Goal: Information Seeking & Learning: Learn about a topic

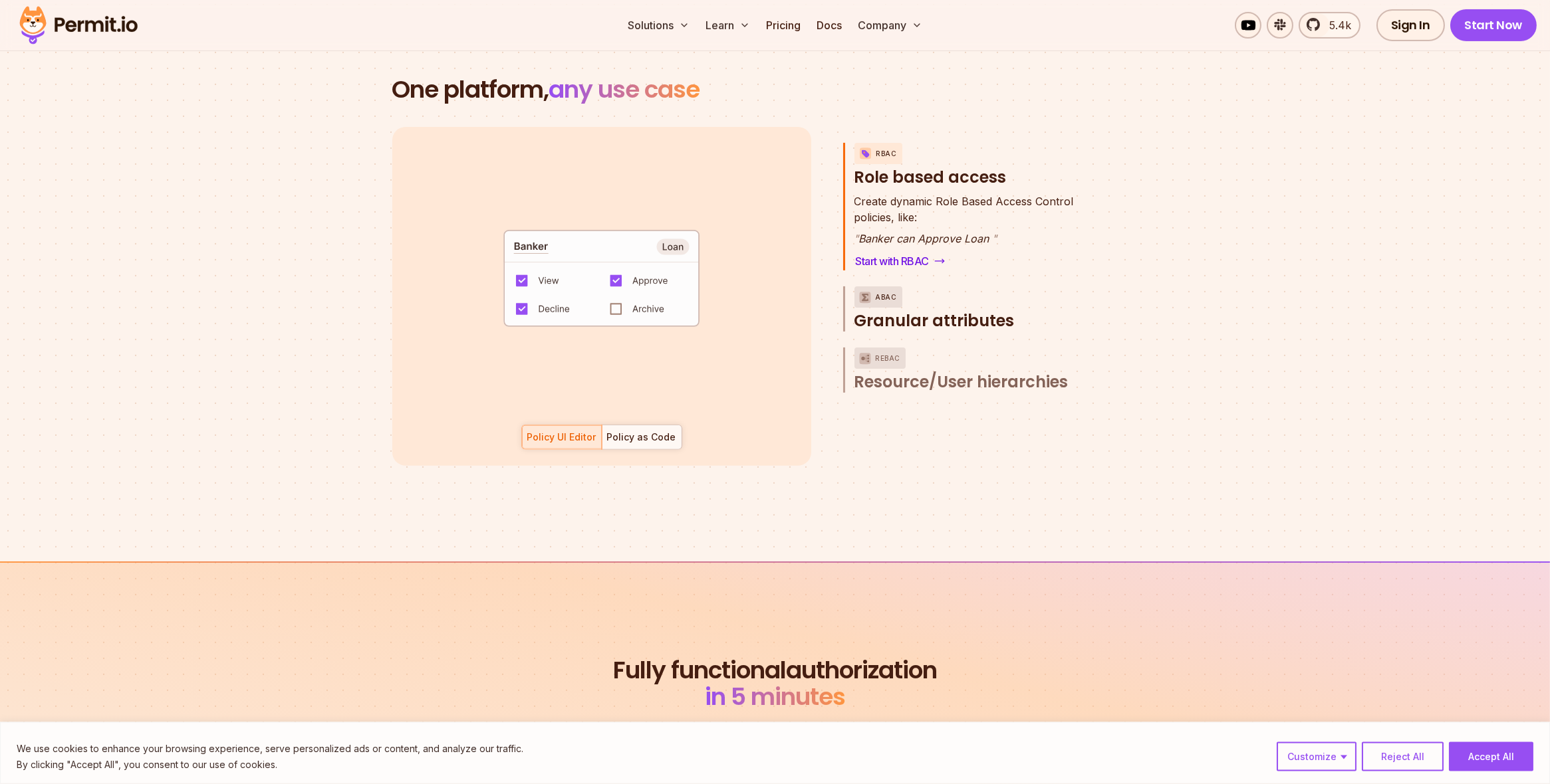
scroll to position [1901, 0]
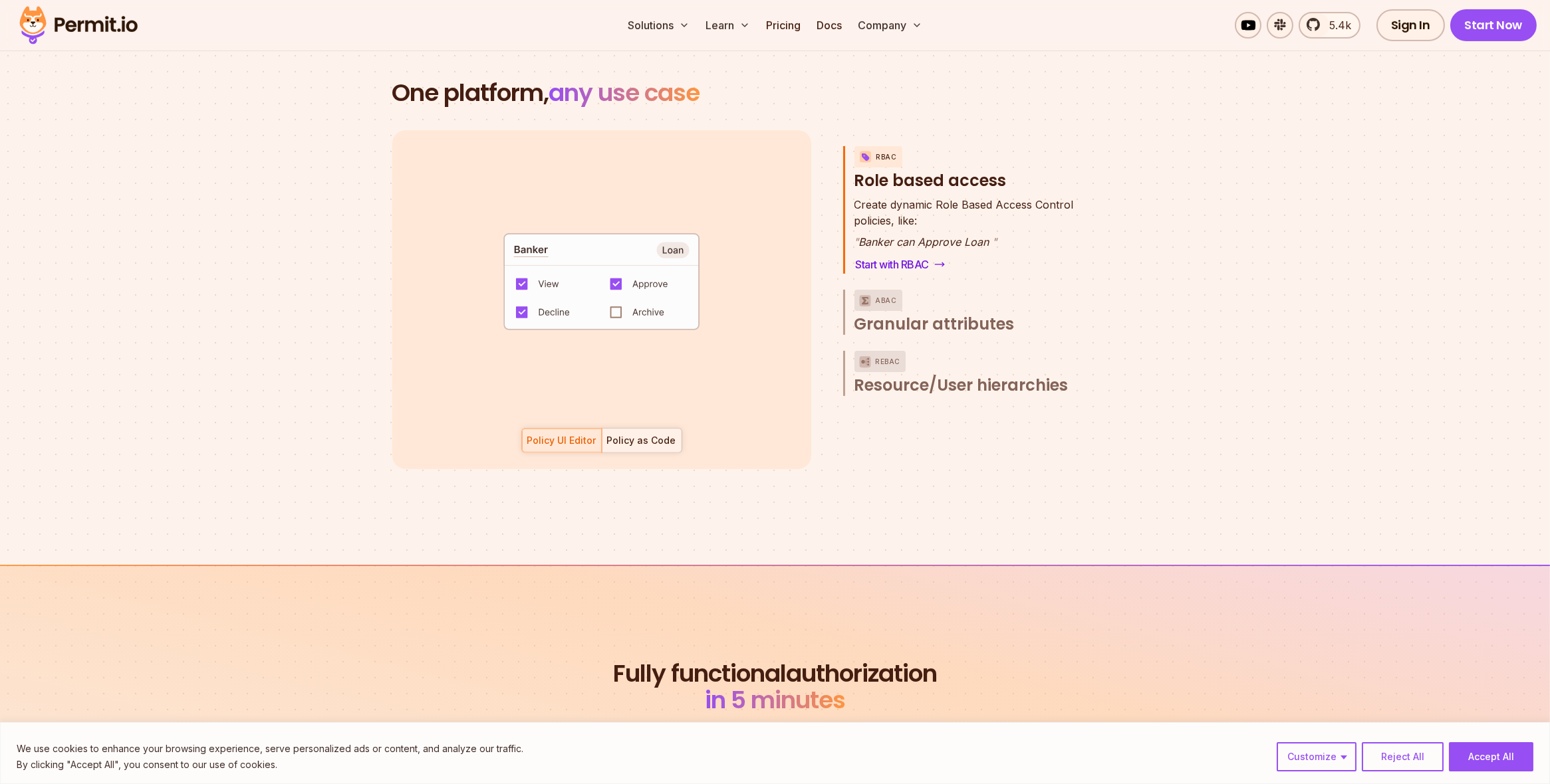
click at [622, 434] on div "Policy as Code" at bounding box center [641, 440] width 69 height 13
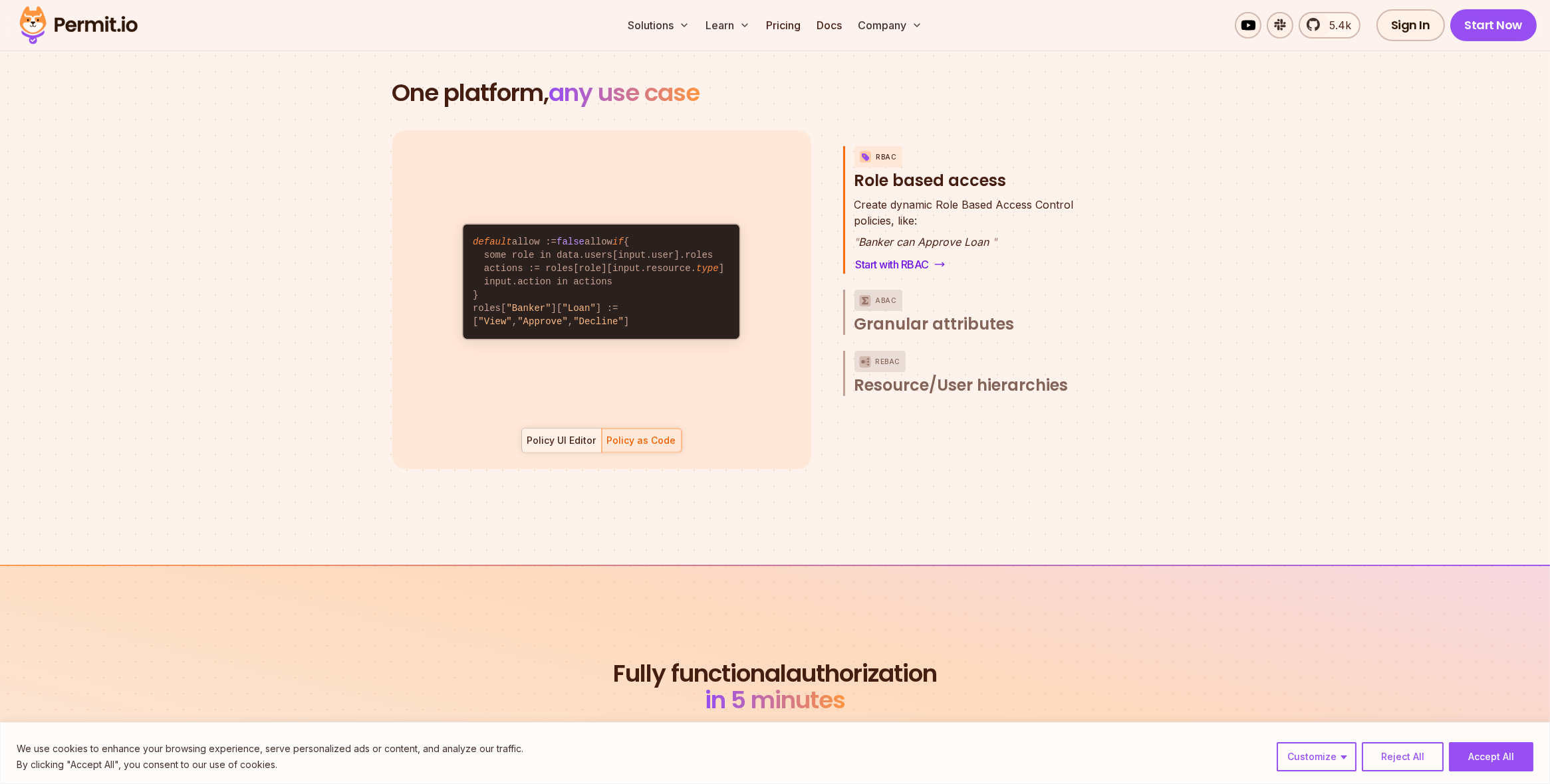
click at [575, 434] on div "Policy UI Editor" at bounding box center [561, 440] width 69 height 13
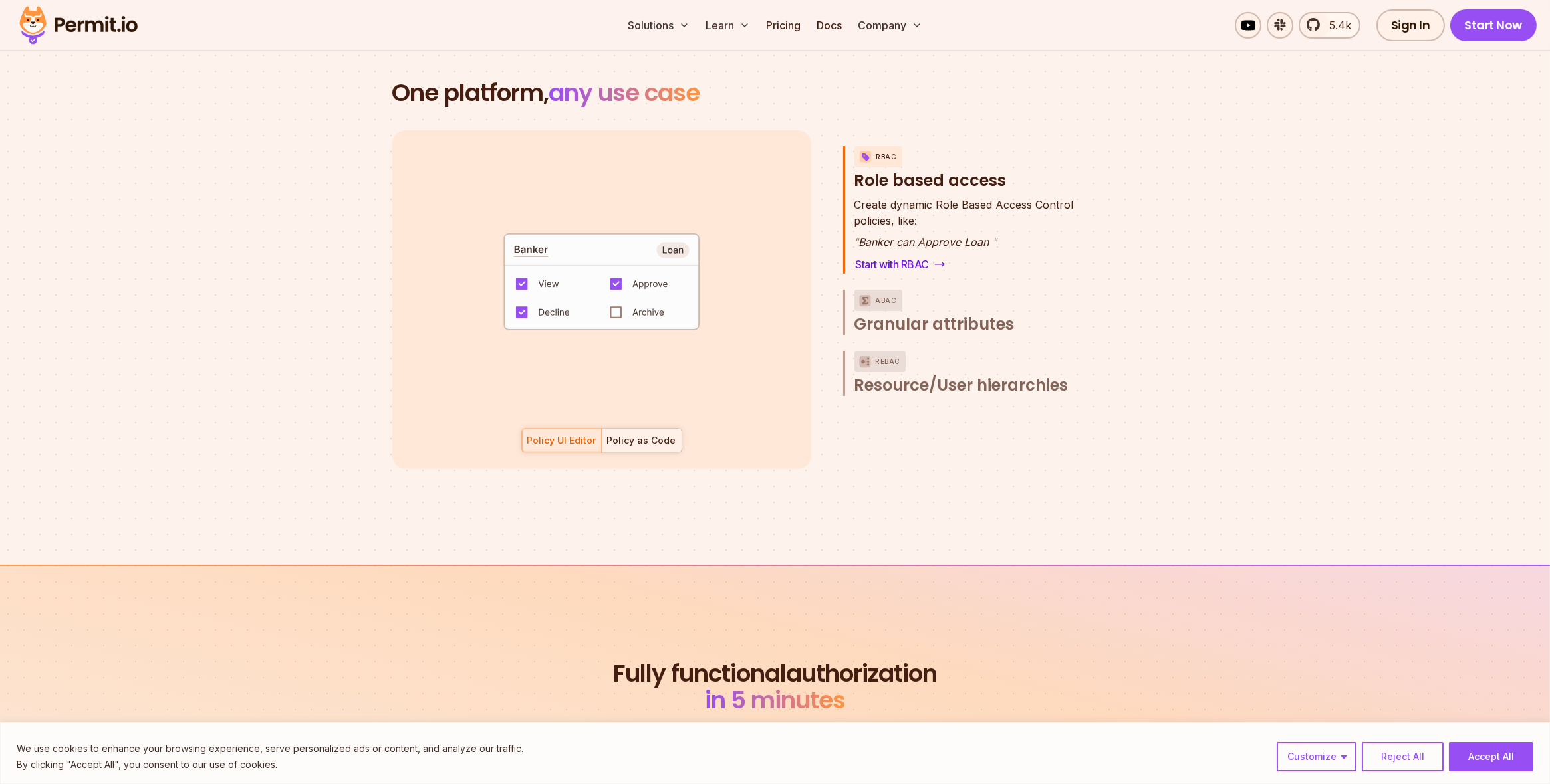
click at [634, 432] on div at bounding box center [641, 441] width 80 height 24
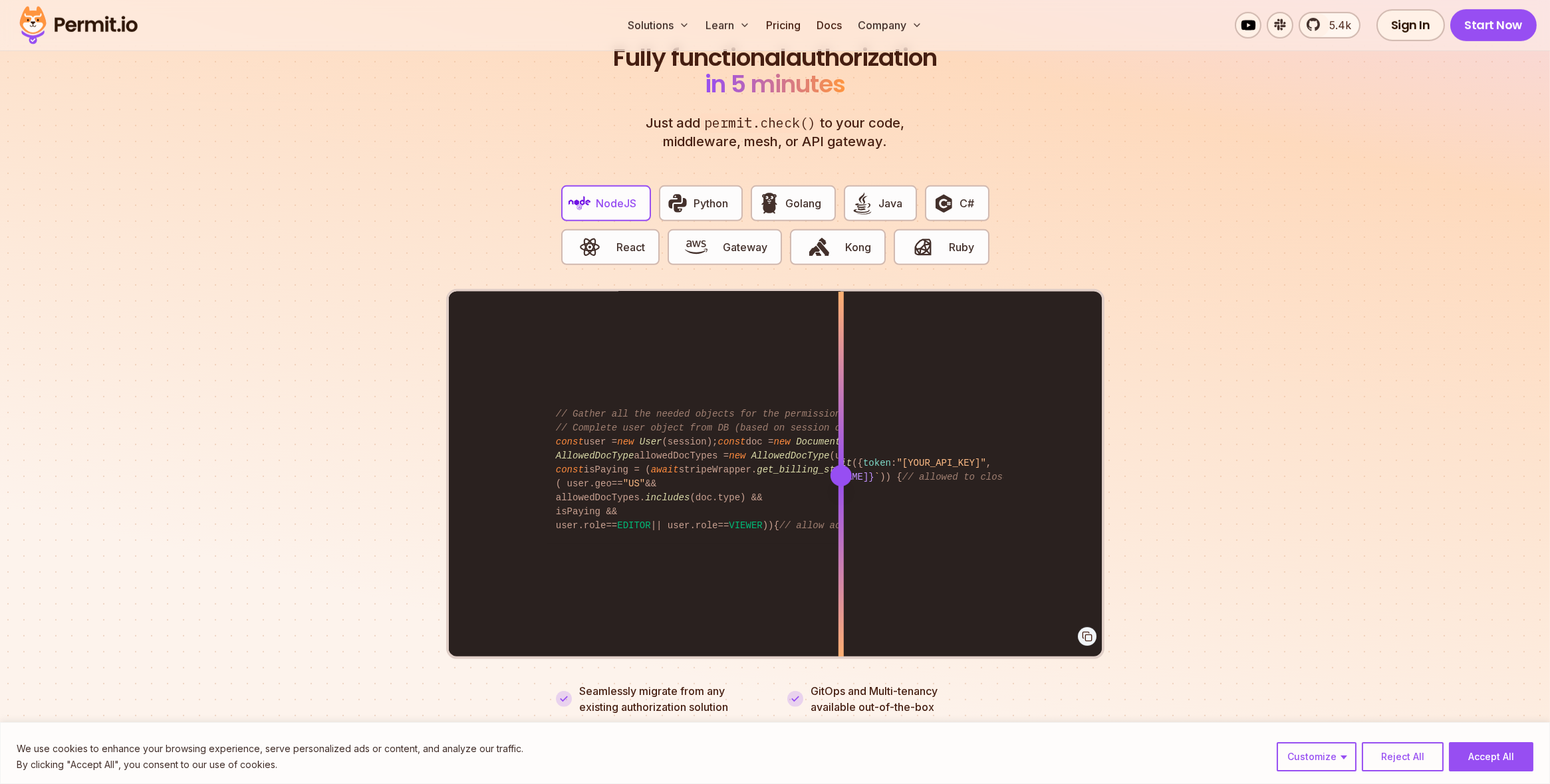
scroll to position [2559, 0]
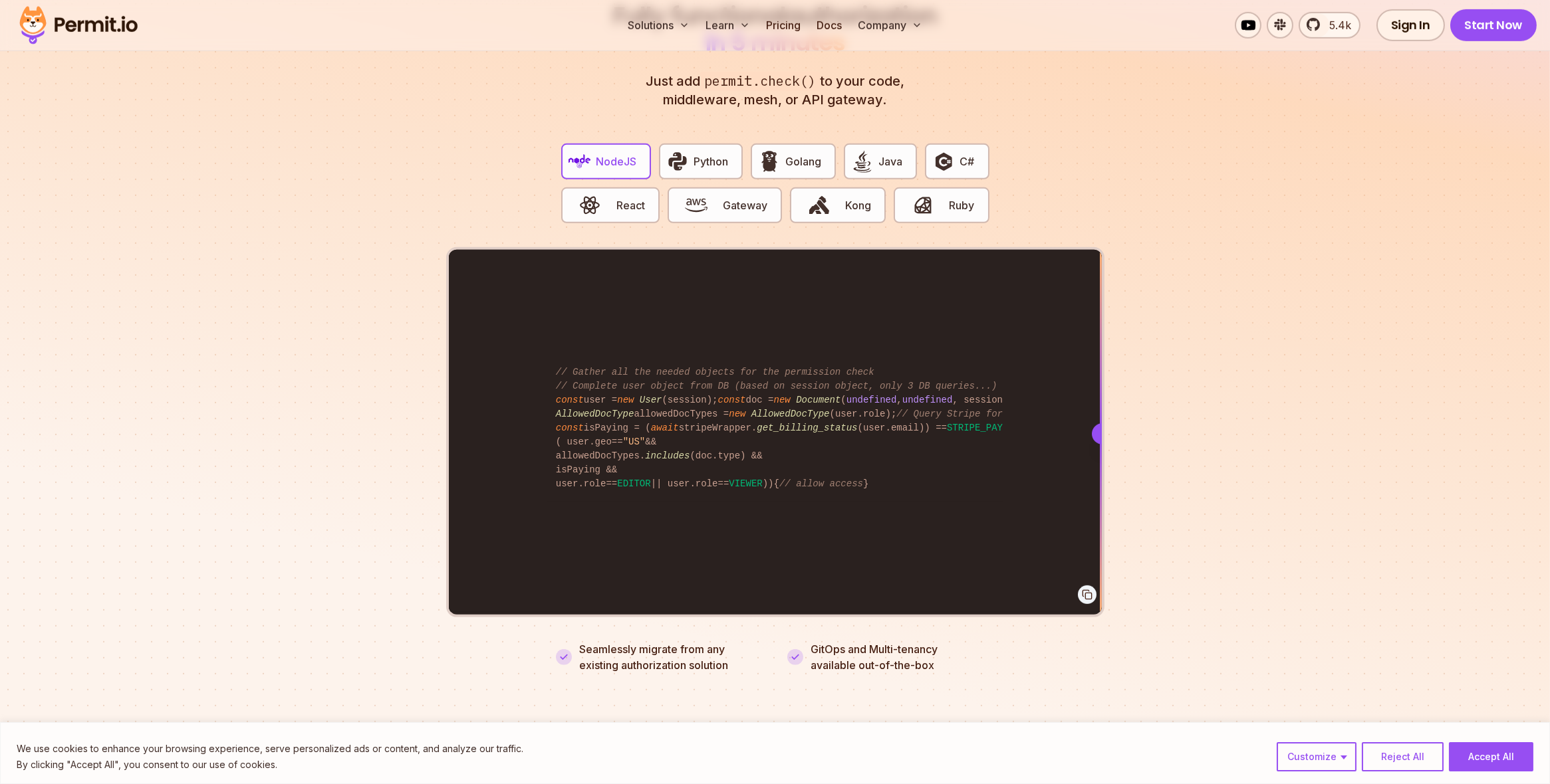
drag, startPoint x: 835, startPoint y: 415, endPoint x: 1195, endPoint y: 440, distance: 360.9
click at [1196, 440] on section "Fully functional authorization in 5 minutes Just add permit.check() to your cod…" at bounding box center [775, 322] width 1550 height 830
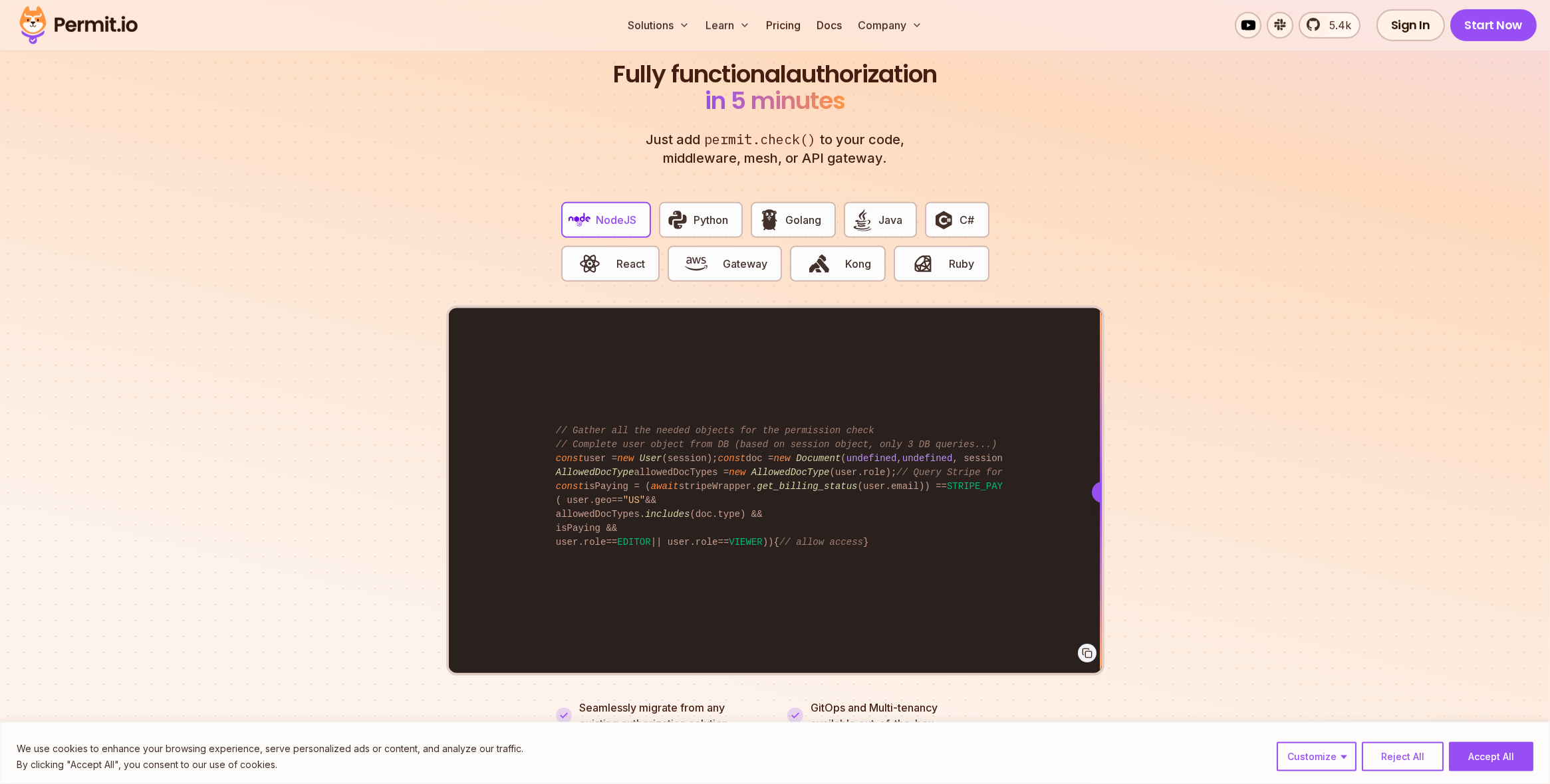
scroll to position [2632, 0]
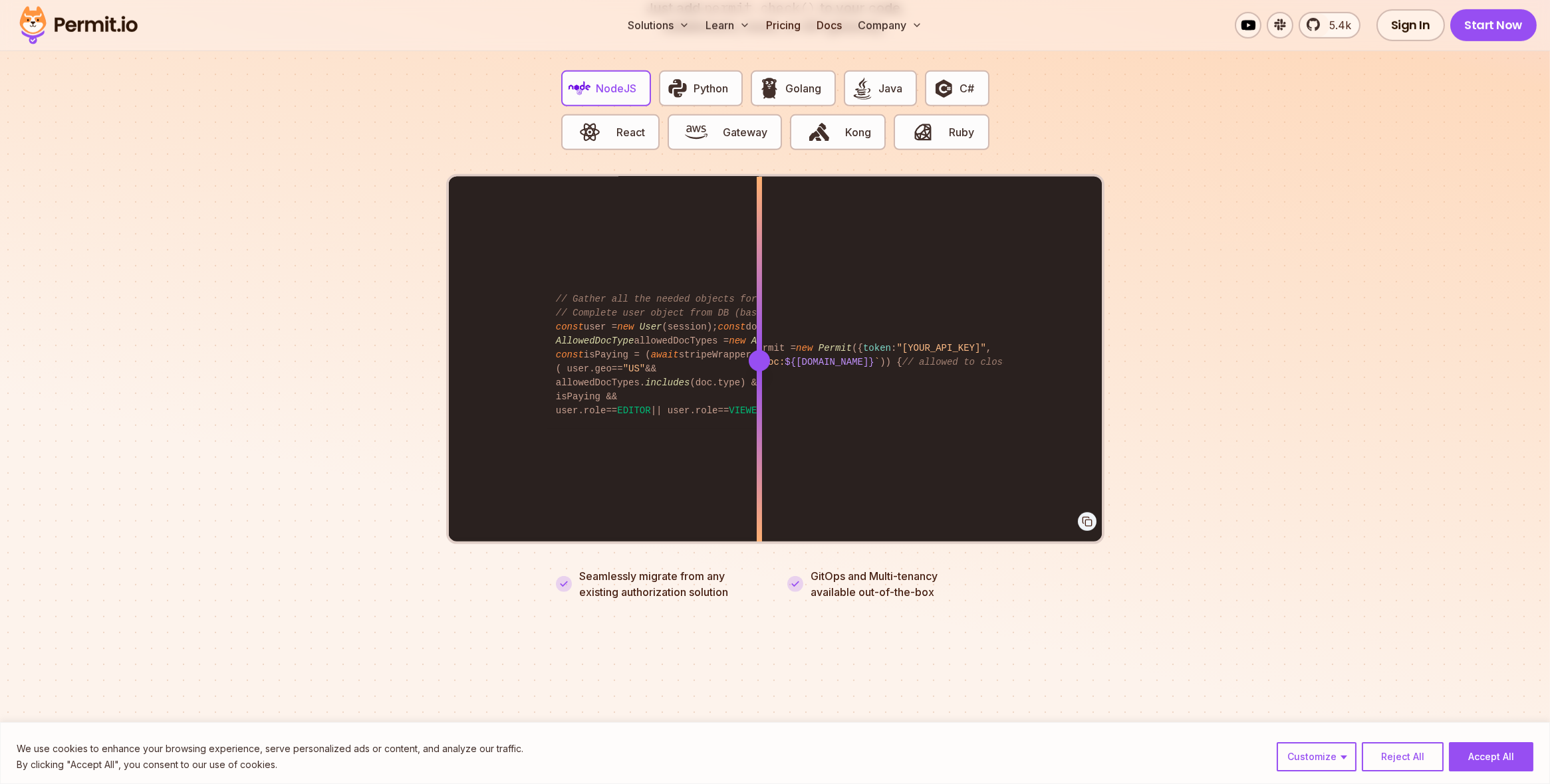
drag, startPoint x: 1095, startPoint y: 349, endPoint x: 759, endPoint y: 348, distance: 336.0
click at [759, 350] on div at bounding box center [759, 361] width 21 height 21
click at [1251, 506] on section "Fully functional authorization in 5 minutes Just add permit.check() to your cod…" at bounding box center [775, 249] width 1550 height 830
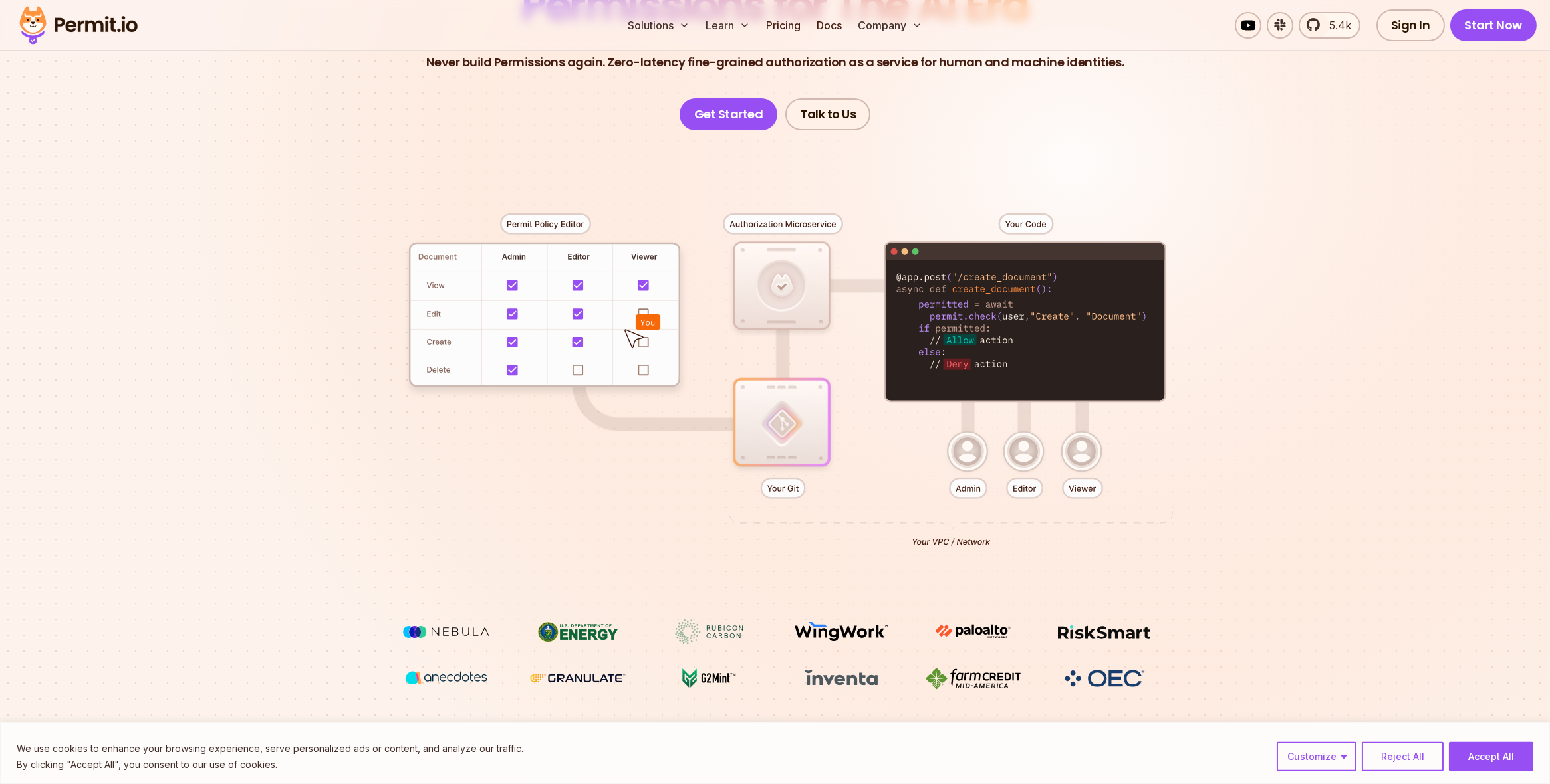
scroll to position [0, 0]
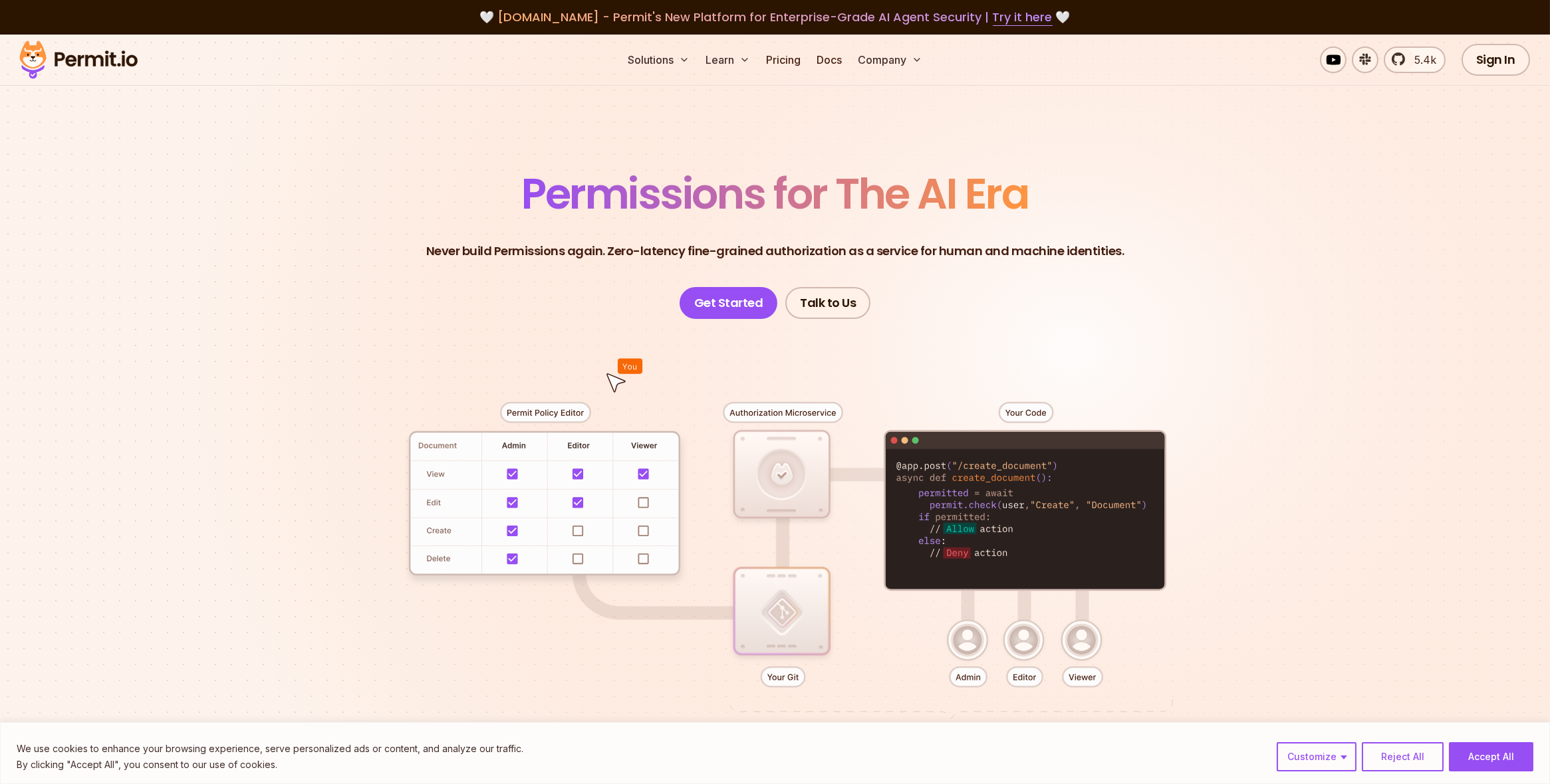
click at [317, 357] on div at bounding box center [775, 563] width 931 height 489
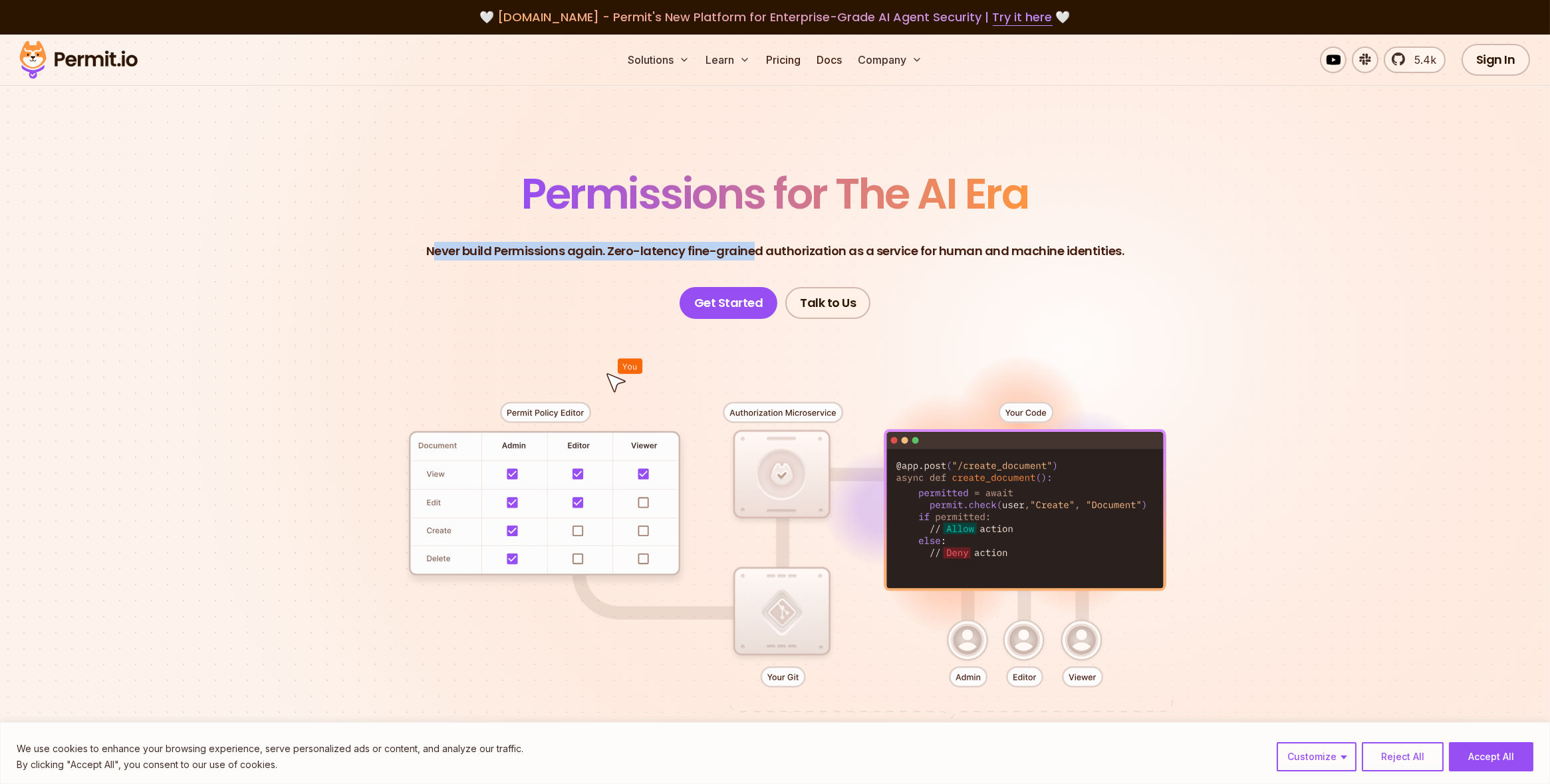
drag, startPoint x: 440, startPoint y: 246, endPoint x: 754, endPoint y: 258, distance: 314.2
click at [754, 258] on p "Never build Permissions again. Zero-latency fine-grained authorization as a ser…" at bounding box center [775, 251] width 698 height 18
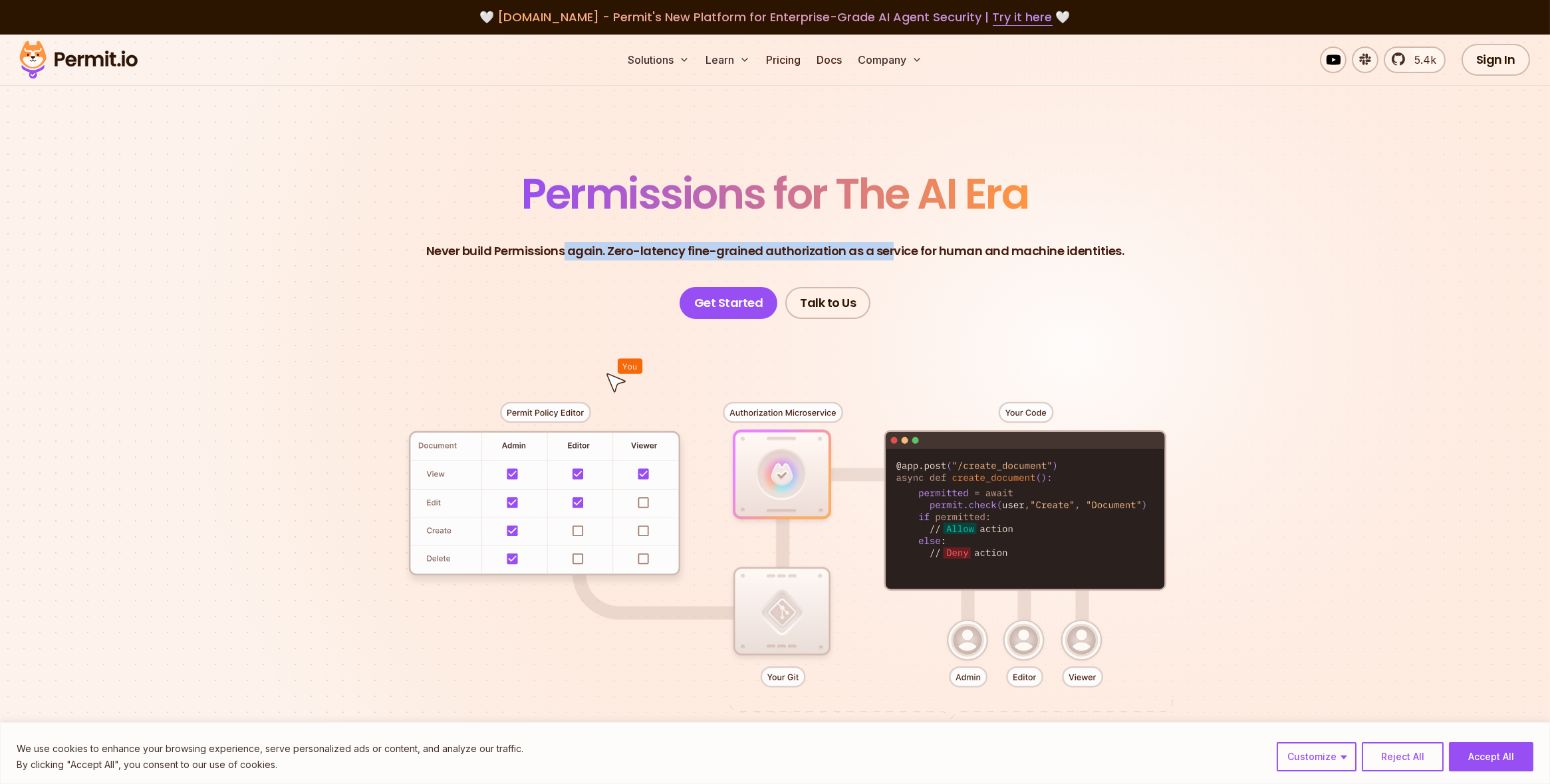
drag, startPoint x: 578, startPoint y: 256, endPoint x: 889, endPoint y: 264, distance: 311.1
click at [891, 263] on header "Permissions for The AI Era Never build Permissions again. Zero-latency fine-gra…" at bounding box center [775, 246] width 931 height 146
click at [887, 264] on header "Permissions for The AI Era Never build Permissions again. Zero-latency fine-gra…" at bounding box center [775, 246] width 931 height 146
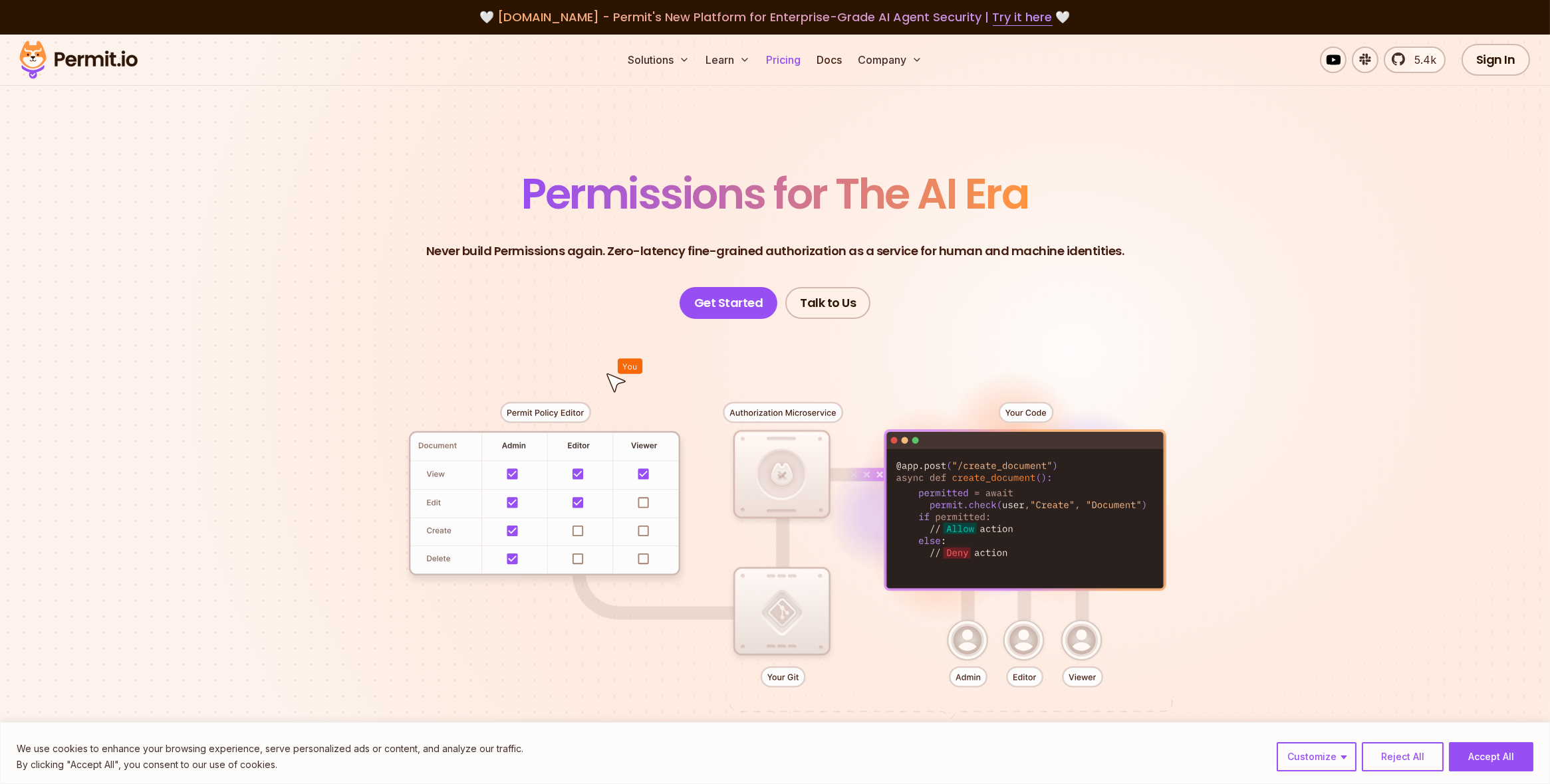
click at [779, 61] on link "Pricing" at bounding box center [784, 60] width 45 height 26
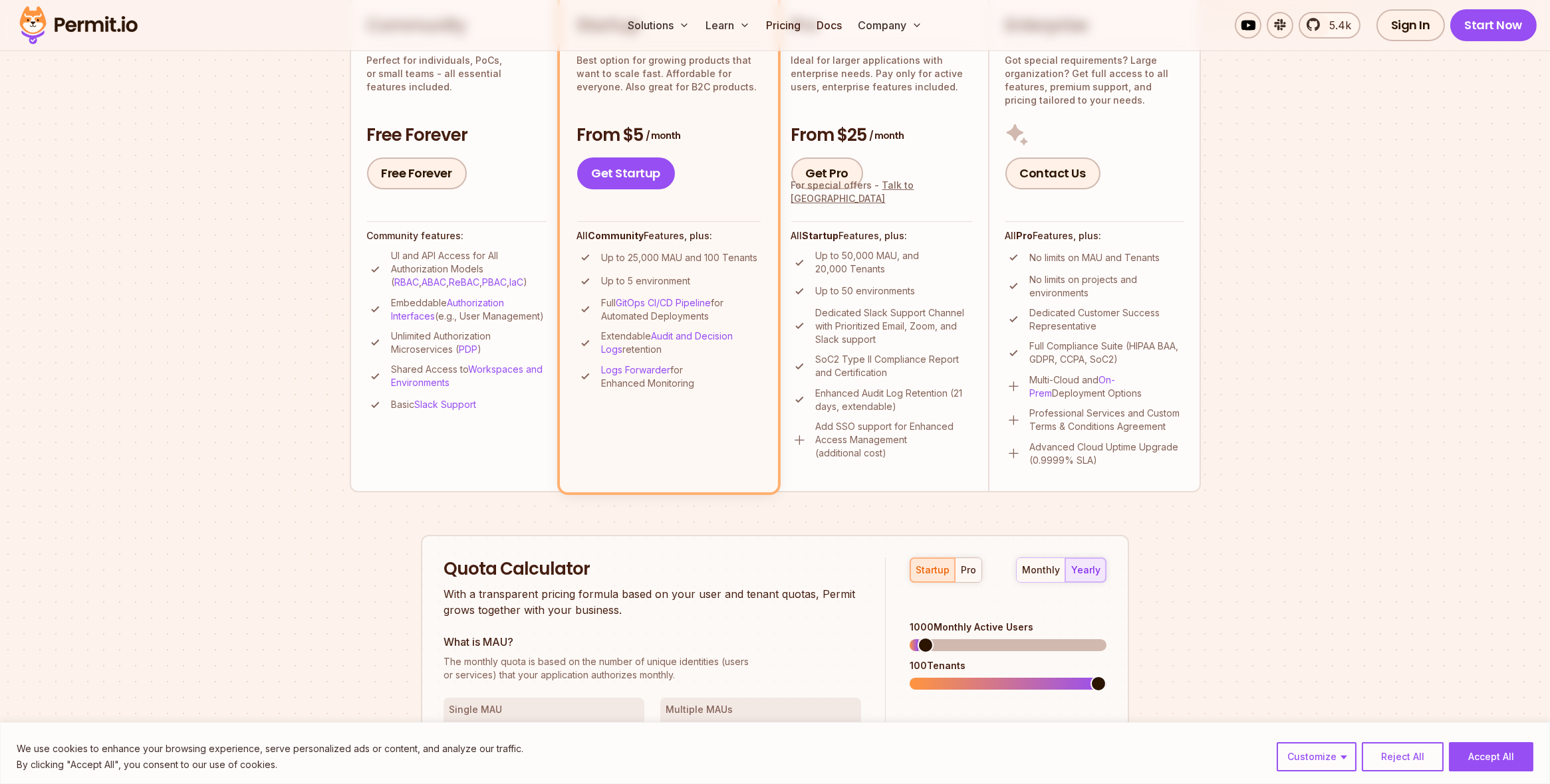
scroll to position [585, 0]
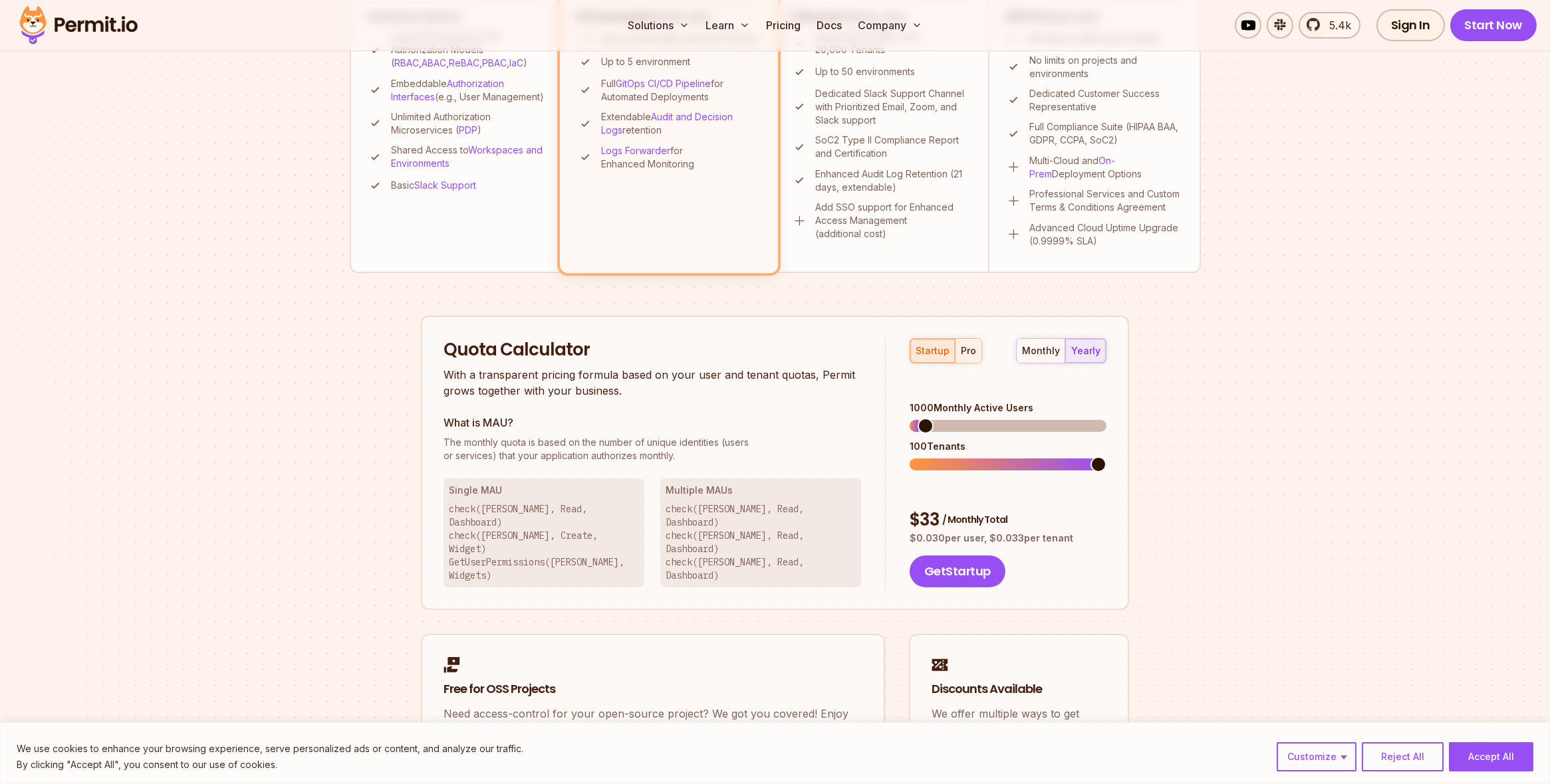
click at [970, 355] on div "pro" at bounding box center [968, 351] width 16 height 13
click at [933, 349] on div "startup" at bounding box center [933, 351] width 34 height 13
click at [1106, 433] on span at bounding box center [1098, 426] width 16 height 16
click at [963, 352] on div "pro" at bounding box center [968, 351] width 16 height 13
click at [1069, 418] on span at bounding box center [1061, 426] width 16 height 16
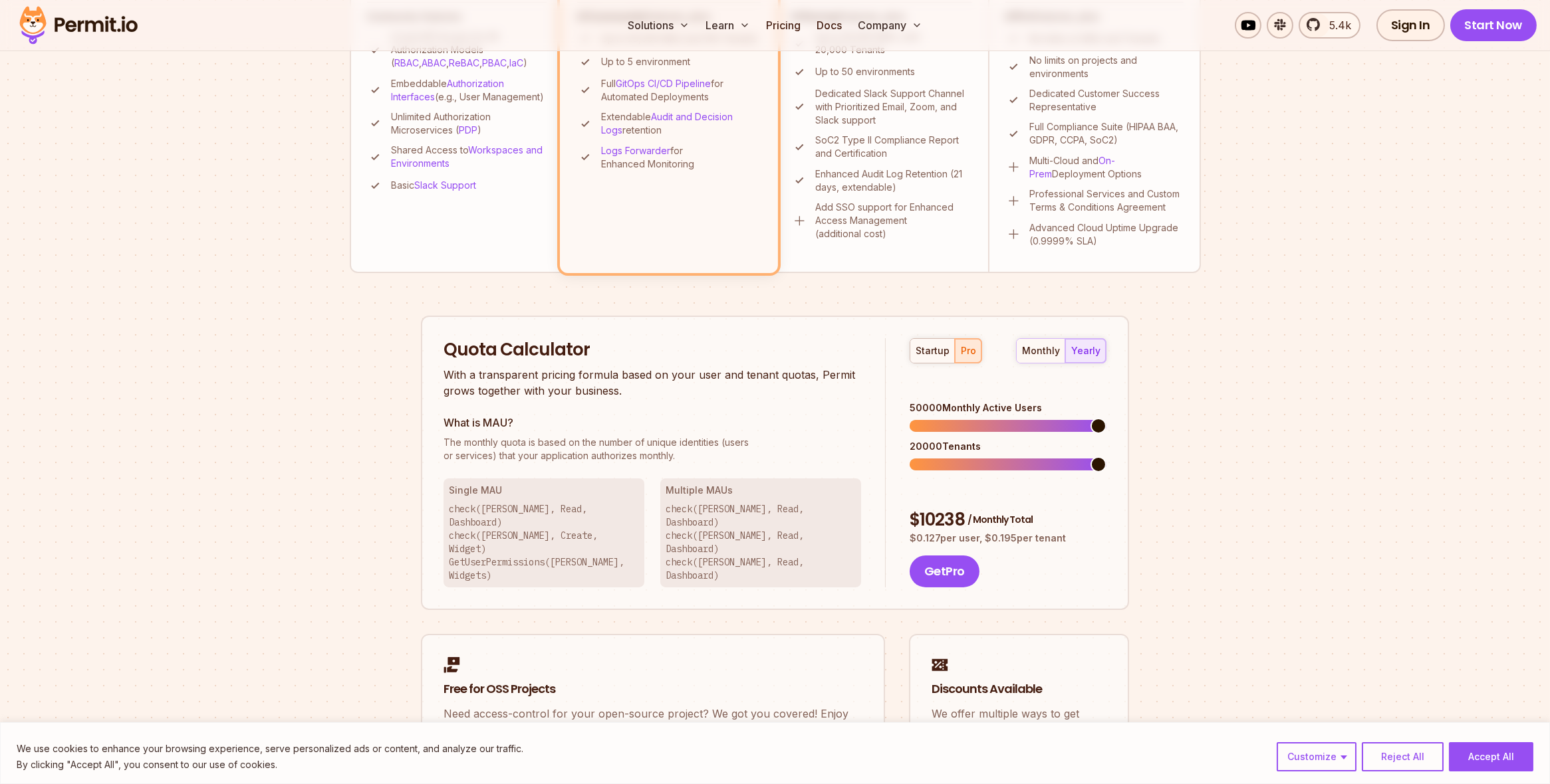
click at [1106, 457] on span at bounding box center [1098, 464] width 16 height 16
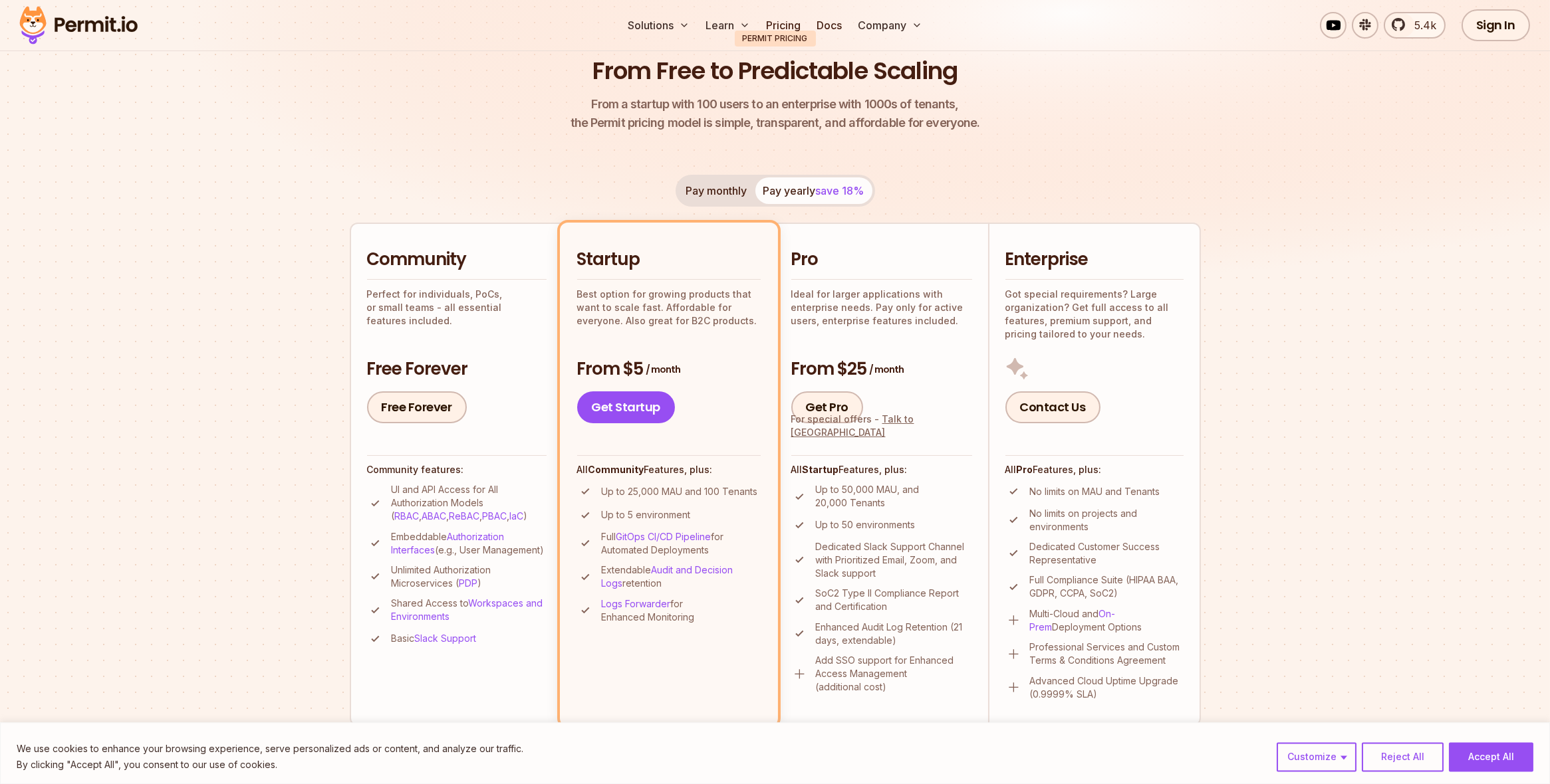
scroll to position [0, 0]
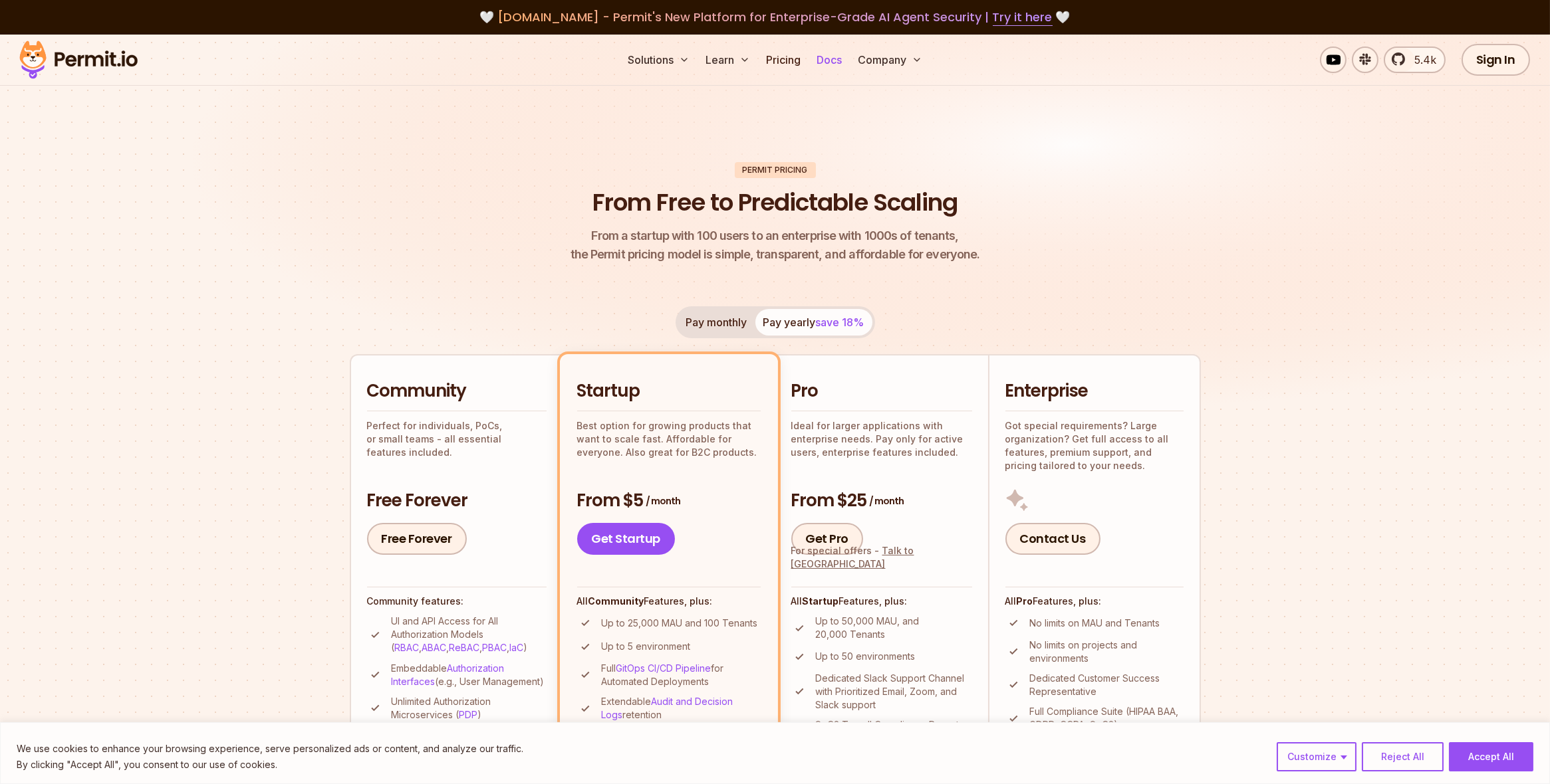
click at [838, 66] on link "Docs" at bounding box center [829, 60] width 36 height 26
